Goal: Information Seeking & Learning: Learn about a topic

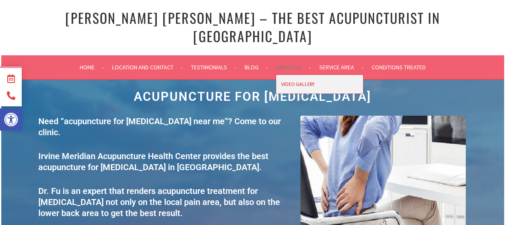
click at [296, 84] on link "Video Gallery" at bounding box center [319, 84] width 87 height 19
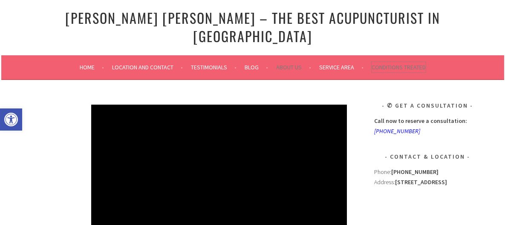
click at [418, 62] on link "Conditions Treated" at bounding box center [399, 67] width 54 height 10
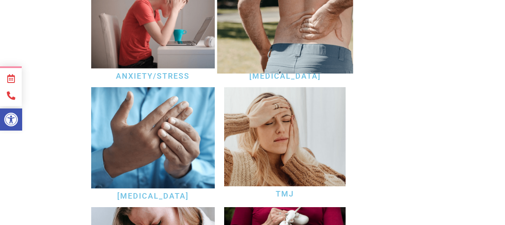
scroll to position [341, 0]
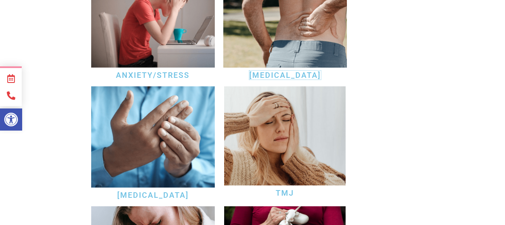
click at [299, 80] on link "[MEDICAL_DATA]" at bounding box center [285, 75] width 72 height 9
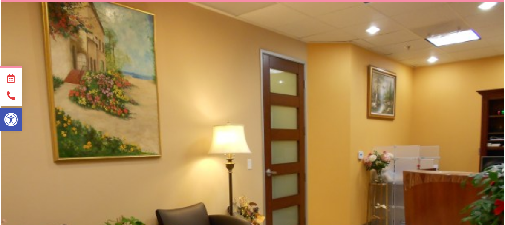
scroll to position [1832, 0]
